Goal: Navigation & Orientation: Find specific page/section

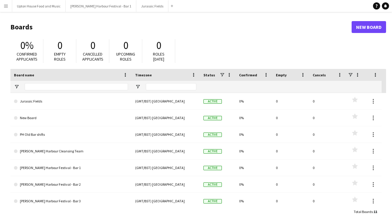
click at [6, 8] on app-icon "Menu" at bounding box center [6, 6] width 5 height 5
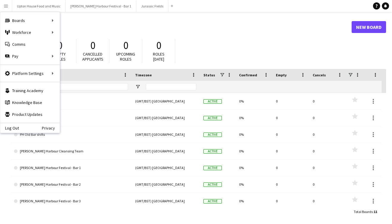
click at [74, 34] on header "Boards New Board" at bounding box center [197, 27] width 375 height 18
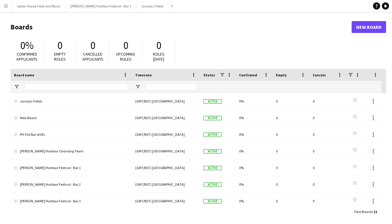
click at [7, 4] on app-icon "Menu" at bounding box center [6, 6] width 5 height 5
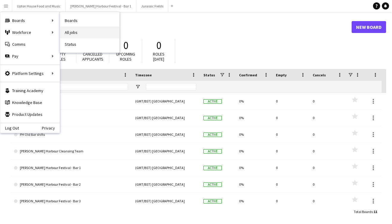
click at [73, 30] on link "All jobs" at bounding box center [89, 32] width 59 height 12
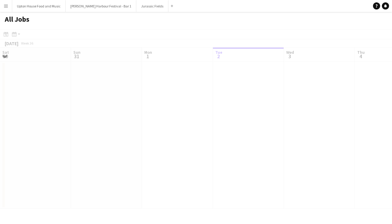
scroll to position [0, 142]
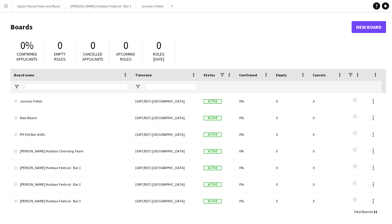
click at [7, 11] on button "Menu" at bounding box center [6, 6] width 12 height 12
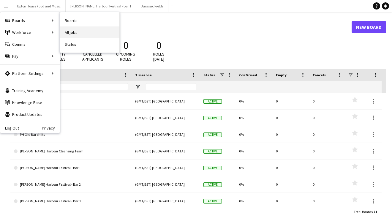
click at [72, 32] on link "All jobs" at bounding box center [89, 32] width 59 height 12
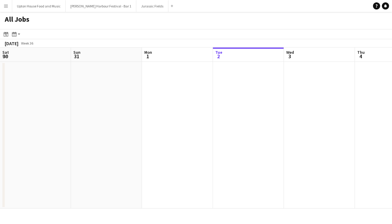
scroll to position [0, 142]
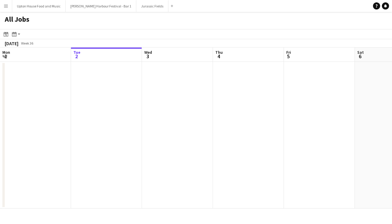
click at [6, 8] on app-icon "Menu" at bounding box center [6, 6] width 5 height 5
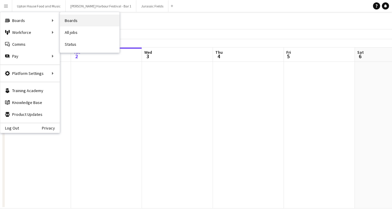
click at [79, 21] on link "Boards" at bounding box center [89, 21] width 59 height 12
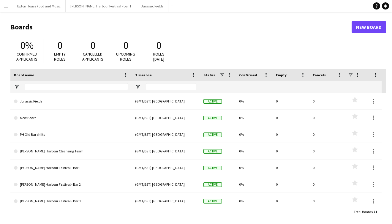
click at [93, 43] on span "0" at bounding box center [92, 45] width 5 height 13
click at [92, 57] on span "Cancelled applicants" at bounding box center [92, 56] width 21 height 10
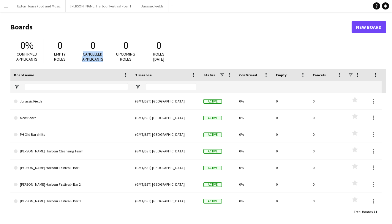
click at [92, 57] on span "Cancelled applicants" at bounding box center [92, 56] width 21 height 10
click at [97, 56] on span "Cancelled applicants" at bounding box center [92, 56] width 21 height 10
click at [7, 6] on app-icon "Menu" at bounding box center [6, 6] width 5 height 5
